Goal: Task Accomplishment & Management: Complete application form

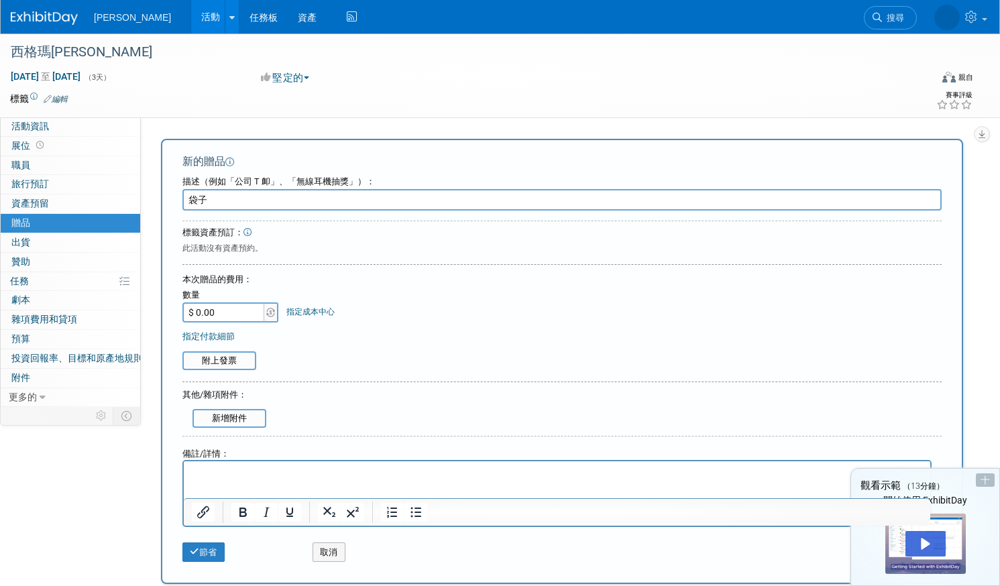
click at [206, 198] on input "袋子" at bounding box center [561, 199] width 759 height 21
type input "禮品袋"
click at [302, 313] on font "指定成本中心" at bounding box center [310, 311] width 48 height 9
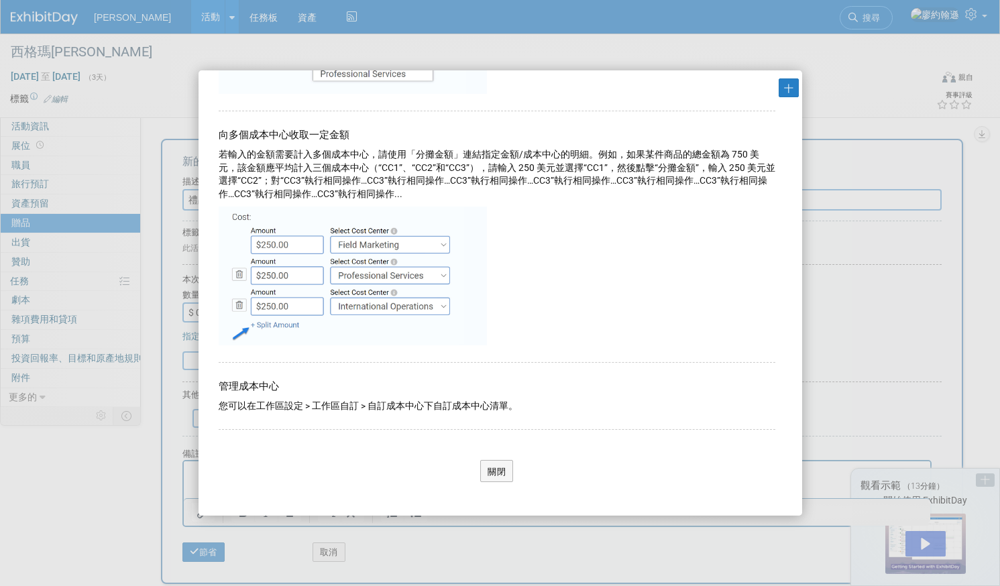
scroll to position [148, 0]
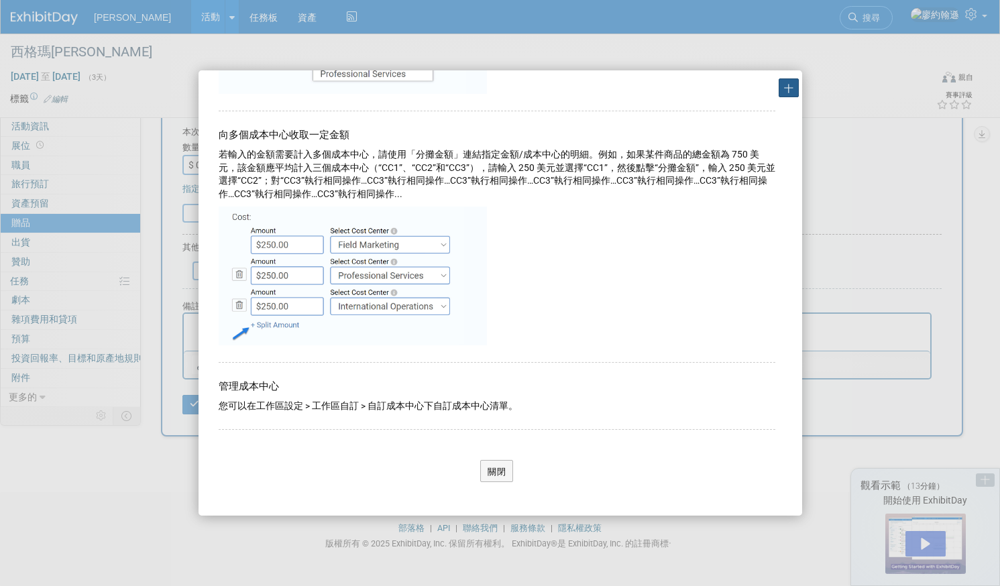
click at [787, 84] on font "十" at bounding box center [789, 88] width 10 height 11
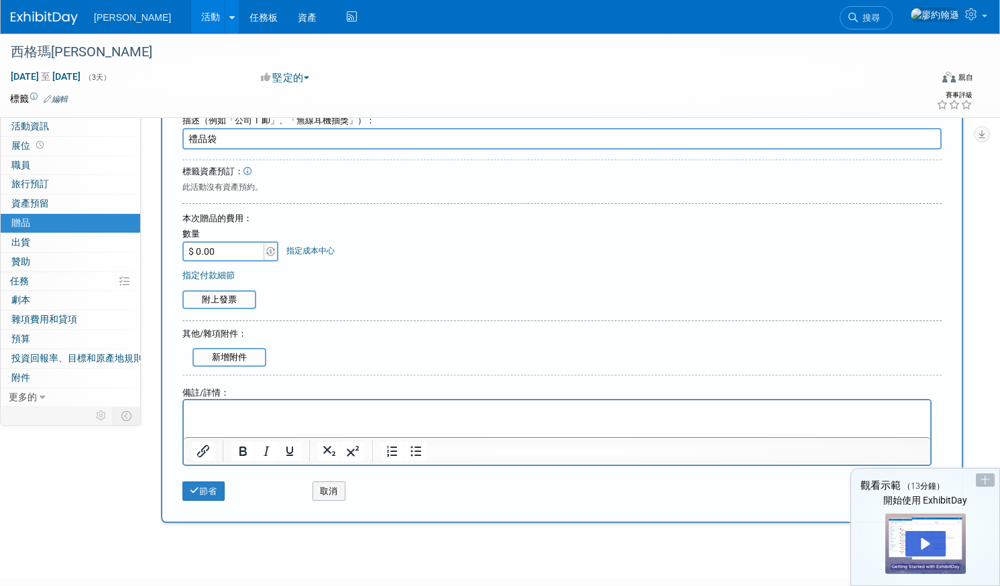
scroll to position [0, 0]
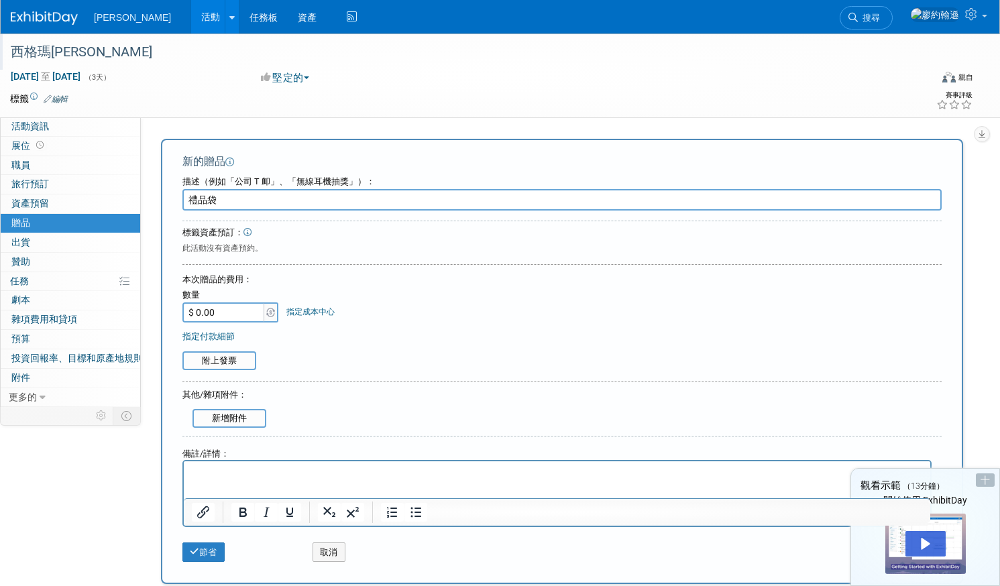
click at [46, 56] on font "西格瑪[PERSON_NAME]" at bounding box center [82, 52] width 142 height 16
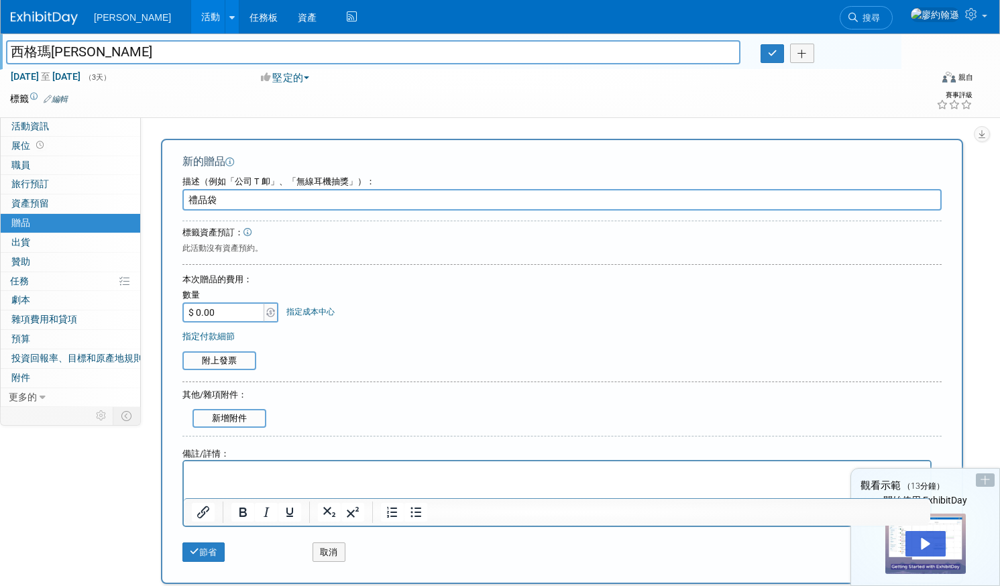
drag, startPoint x: 52, startPoint y: 50, endPoint x: 105, endPoint y: 50, distance: 53.0
click at [105, 50] on input "西格瑪[PERSON_NAME]" at bounding box center [373, 51] width 734 height 23
type input "西格瑪聖保羅"
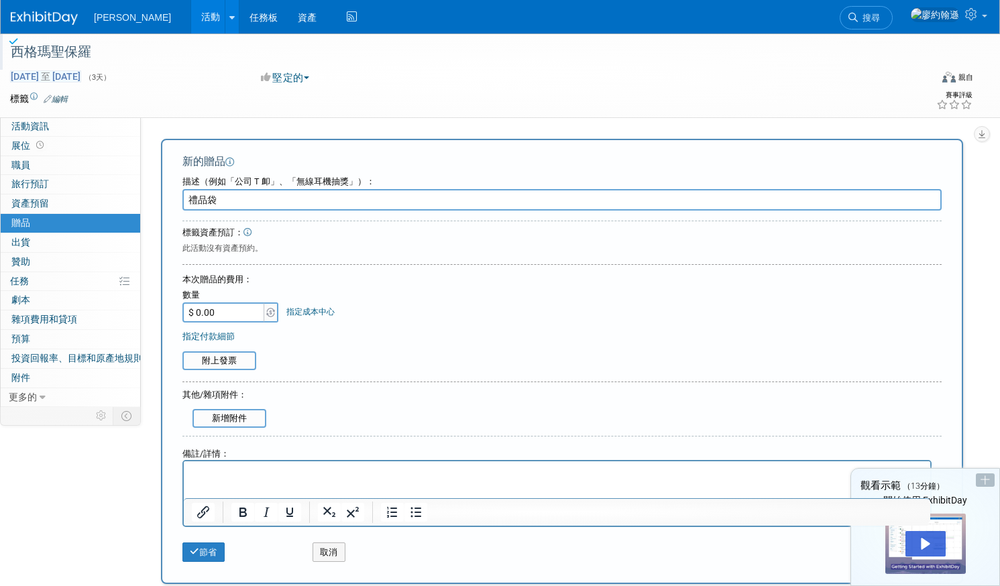
click at [39, 74] on font "[DATE]" at bounding box center [25, 76] width 28 height 11
type input "[DATE]至[DATE]"
select select "8"
